Goal: Task Accomplishment & Management: Manage account settings

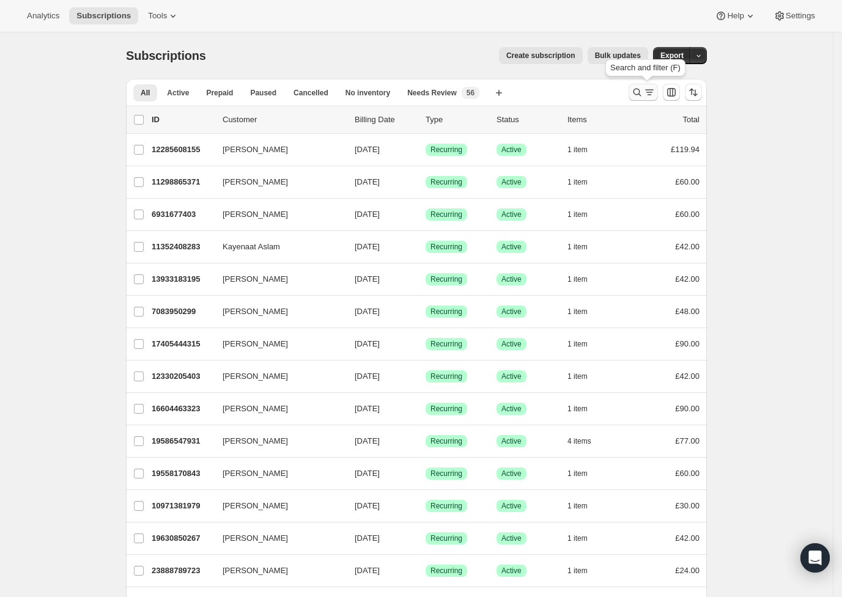
click at [647, 90] on icon "Search and filter results" at bounding box center [649, 92] width 12 height 12
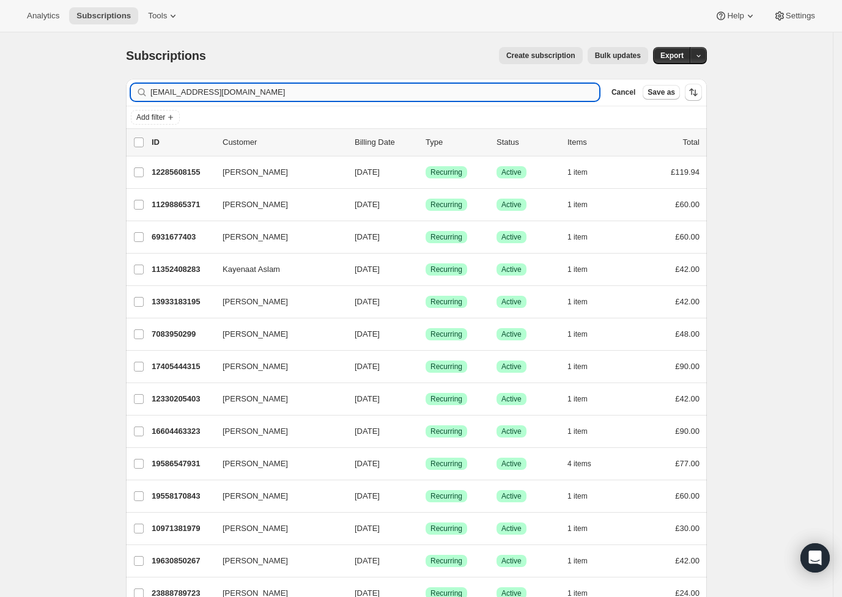
type input "cerismith34@yahoo.co.uk"
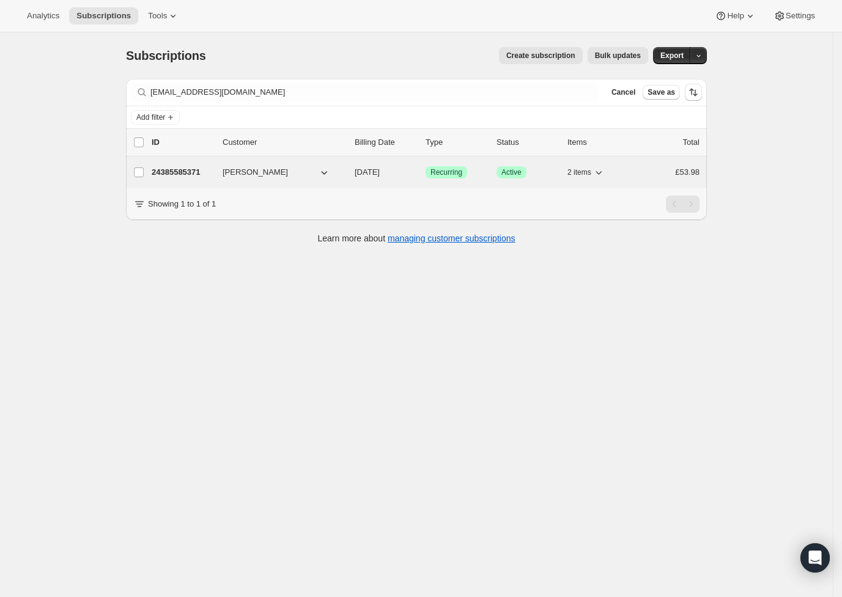
click at [237, 179] on div "24385585371 Ceri Smith 10/10/2025 Success Recurring Success Active 2 items £53.…" at bounding box center [426, 172] width 548 height 17
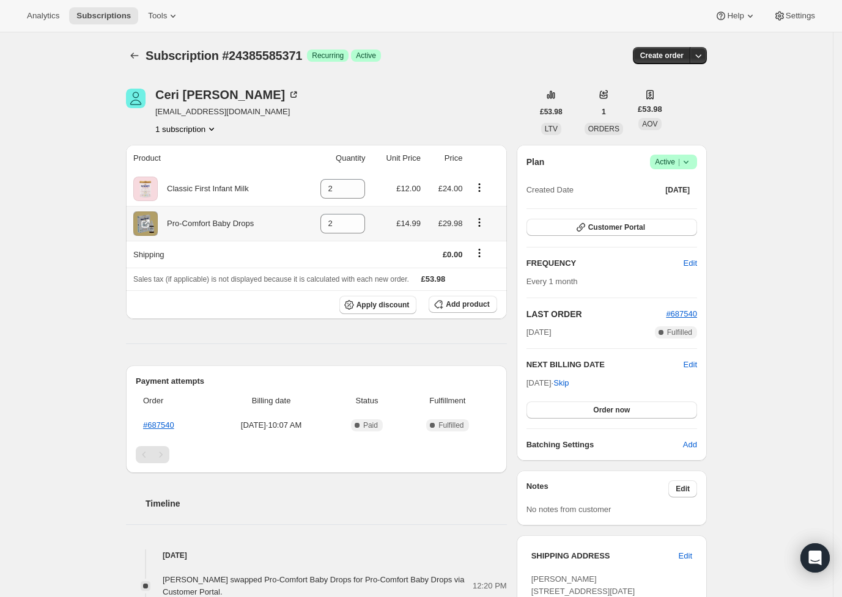
click at [485, 226] on icon "Product actions" at bounding box center [479, 222] width 12 height 12
click at [510, 216] on div "Ceri Smith cerismith34@yahoo.co.uk 1 subscription £53.98 LTV 1 ORDERS £53.98 AO…" at bounding box center [411, 440] width 590 height 742
click at [480, 221] on icon "Product actions" at bounding box center [479, 222] width 12 height 12
click at [472, 248] on span "Remove" at bounding box center [475, 245] width 29 height 9
type input "0"
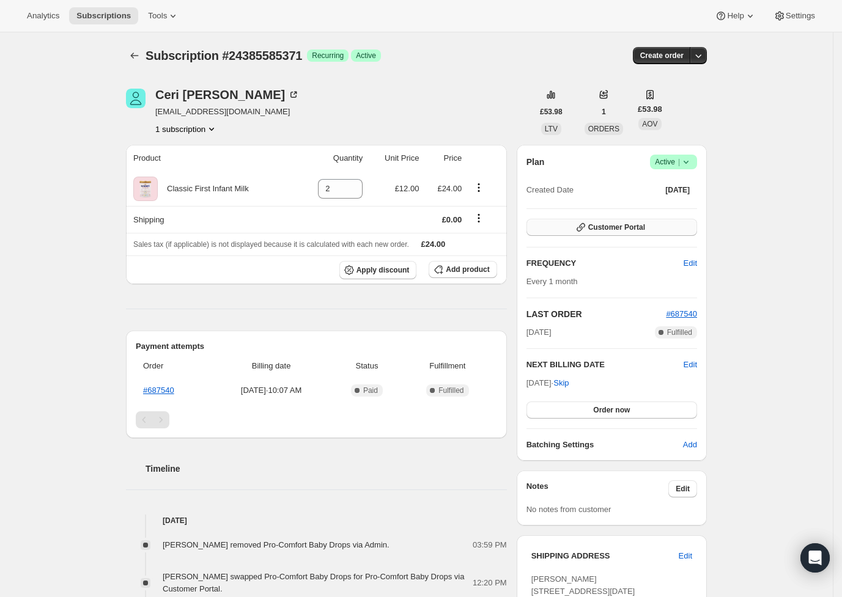
click at [660, 227] on button "Customer Portal" at bounding box center [611, 227] width 171 height 17
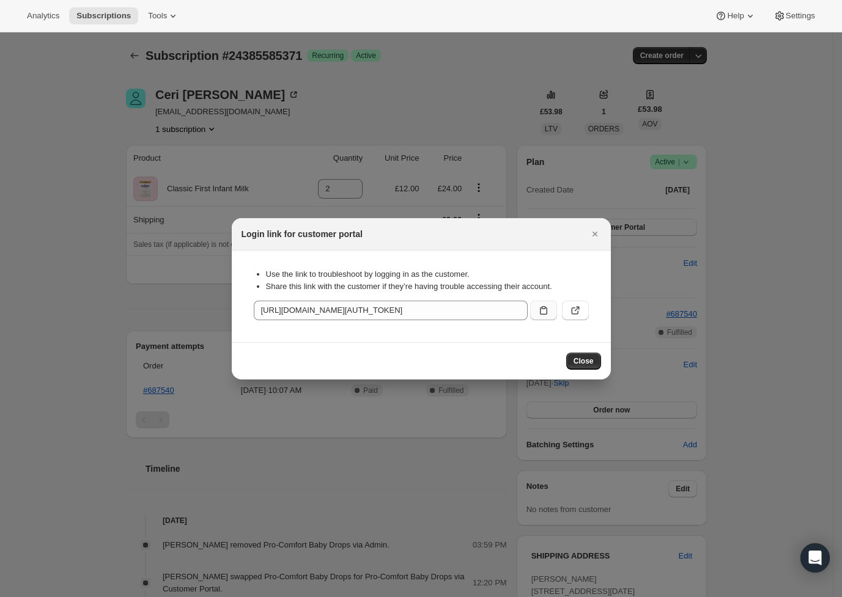
click at [536, 305] on button ":reg:" at bounding box center [543, 311] width 27 height 20
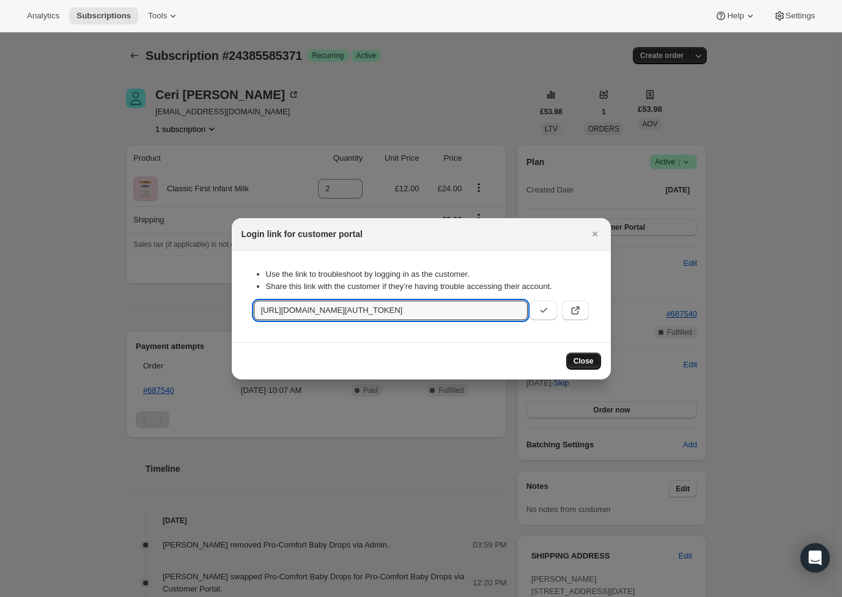
click at [593, 358] on span "Close" at bounding box center [583, 361] width 20 height 10
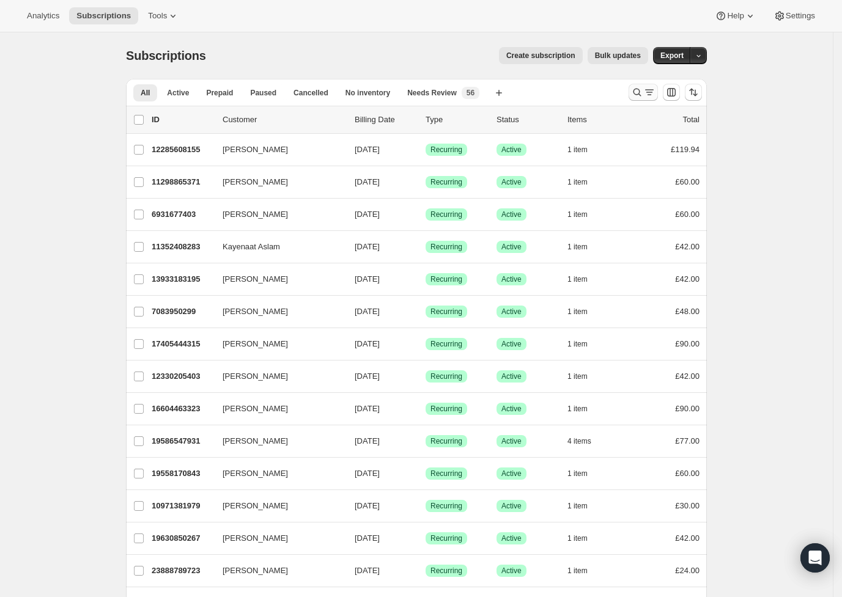
click at [651, 91] on icon "Search and filter results" at bounding box center [649, 92] width 12 height 12
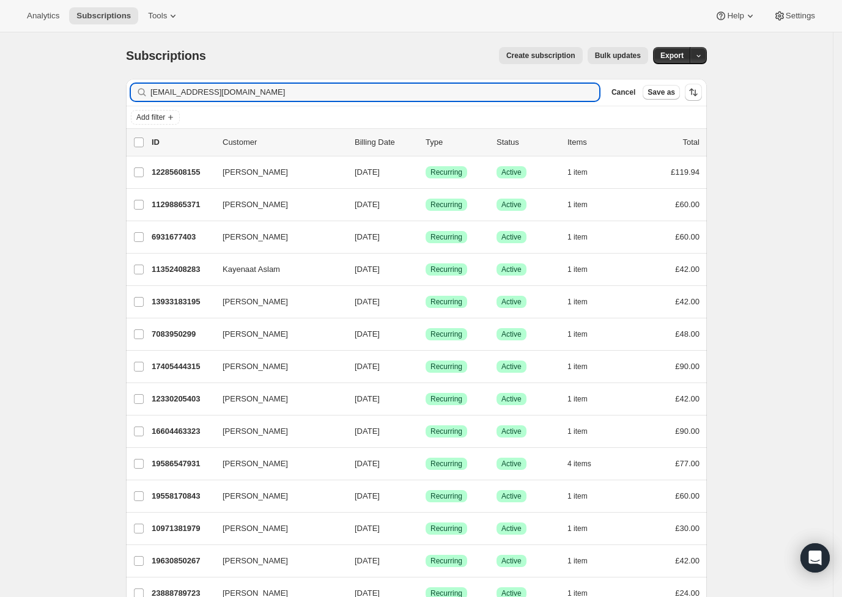
type input "[EMAIL_ADDRESS][DOMAIN_NAME]"
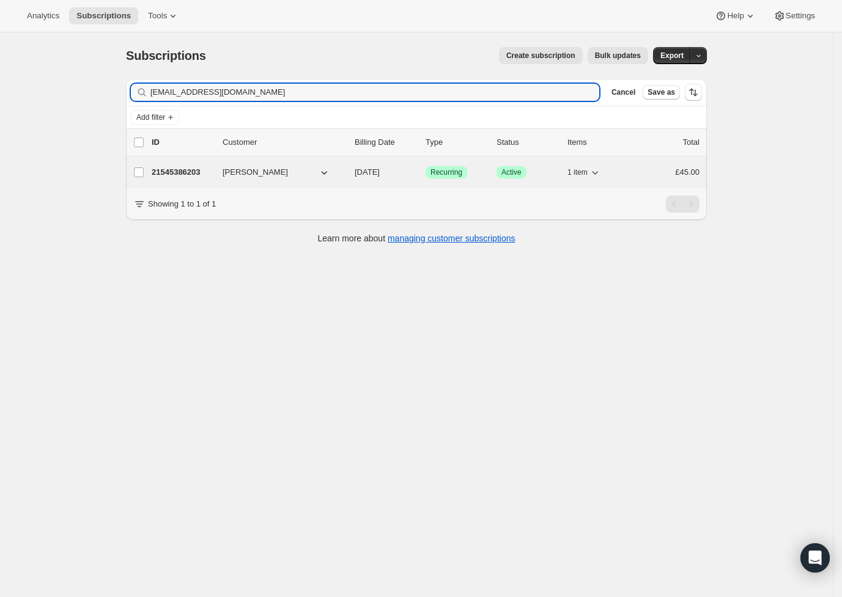
click at [383, 180] on div "21545386203 [PERSON_NAME] [DATE] Success Recurring Success Active 1 item £45.00" at bounding box center [426, 172] width 548 height 17
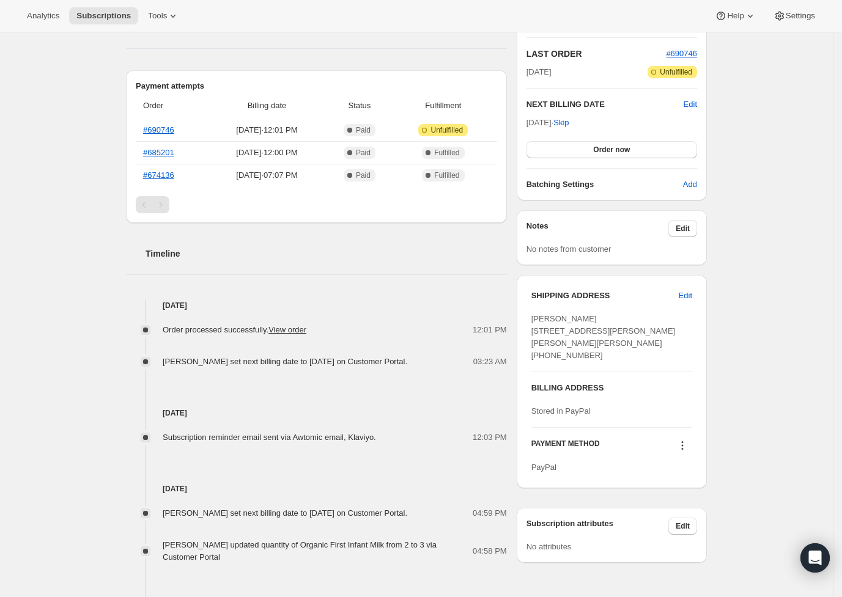
scroll to position [315, 0]
